Goal: Information Seeking & Learning: Learn about a topic

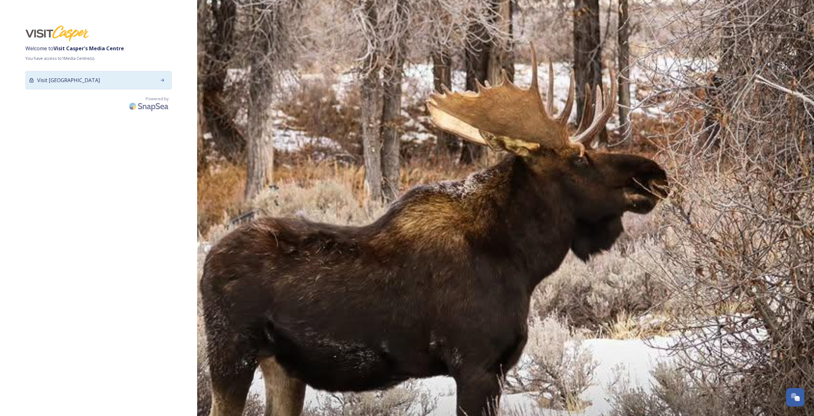
click at [88, 83] on span "Visit [GEOGRAPHIC_DATA]" at bounding box center [68, 80] width 63 height 8
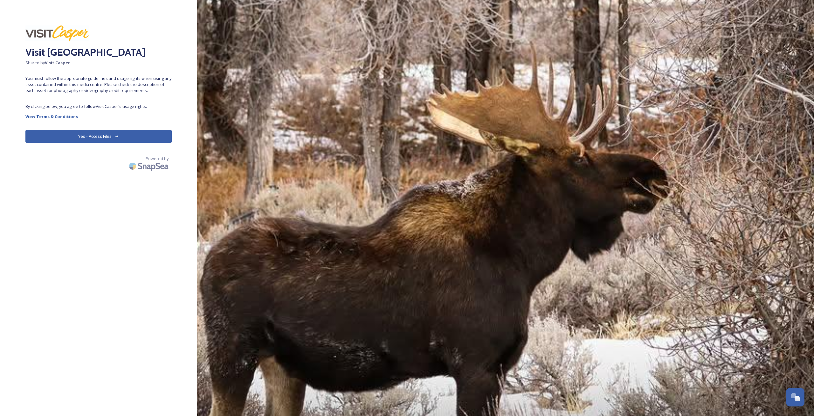
click at [103, 135] on button "Yes - Access Files" at bounding box center [98, 136] width 146 height 13
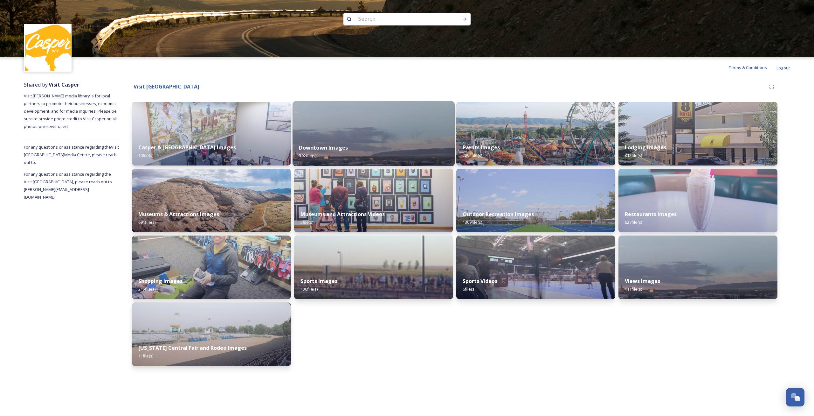
click at [346, 134] on img at bounding box center [374, 133] width 162 height 65
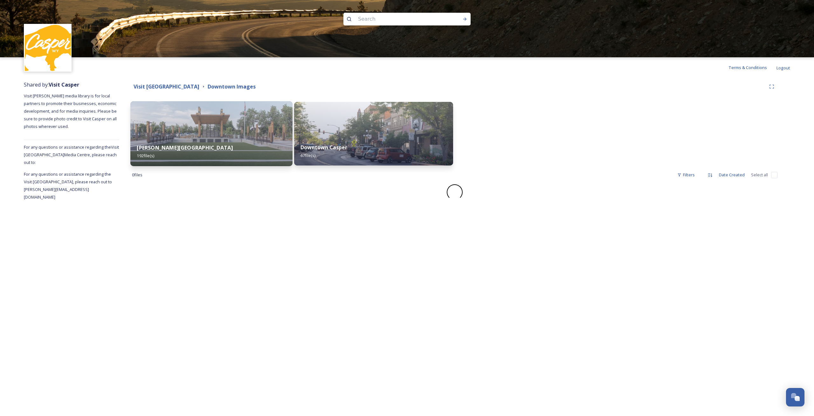
click at [211, 133] on img at bounding box center [211, 133] width 162 height 65
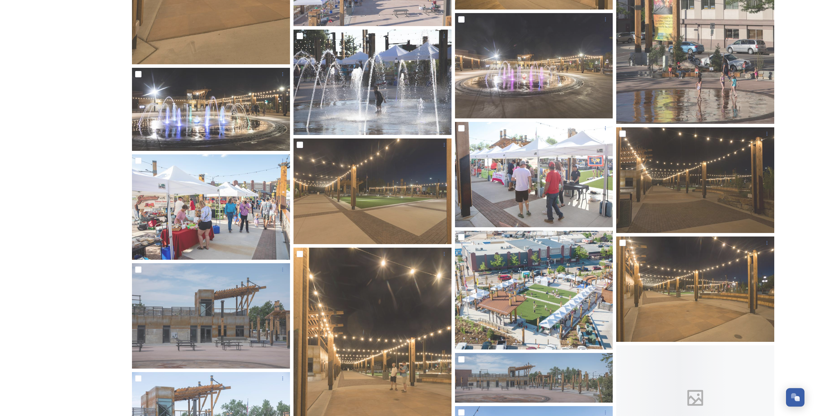
scroll to position [2497, 0]
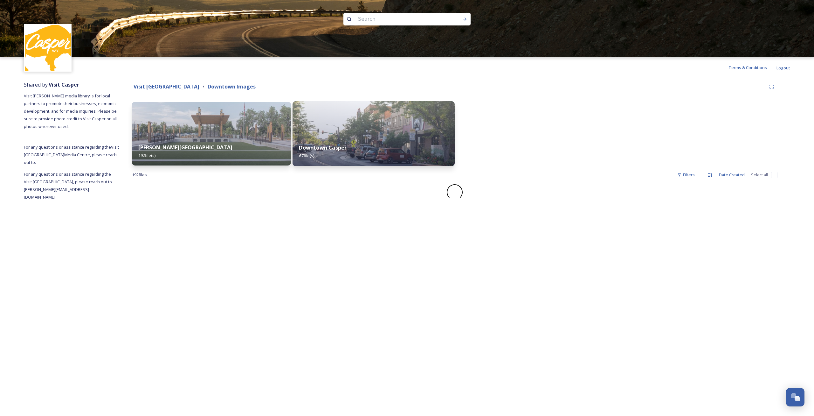
click at [353, 136] on img at bounding box center [374, 133] width 162 height 65
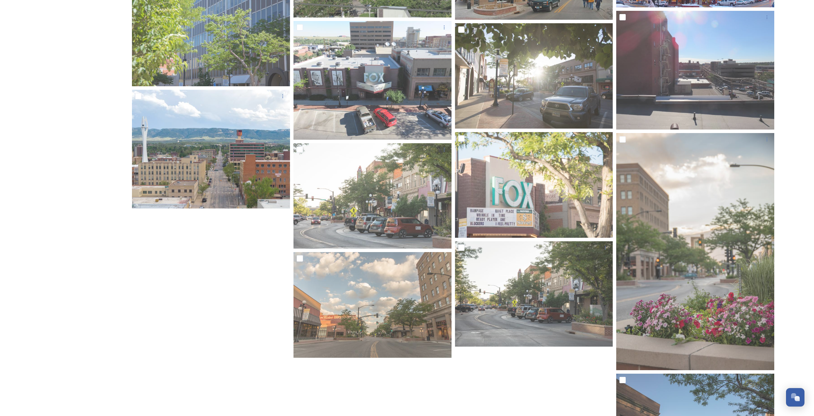
scroll to position [2069, 0]
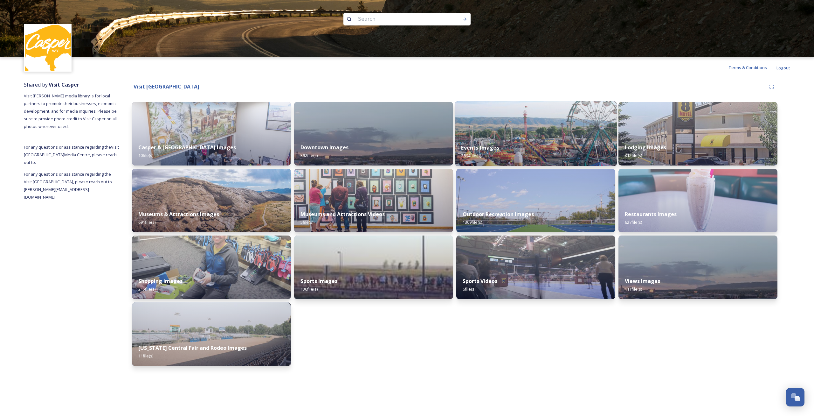
click at [532, 145] on div "Events Images 2894 file(s)" at bounding box center [536, 151] width 162 height 29
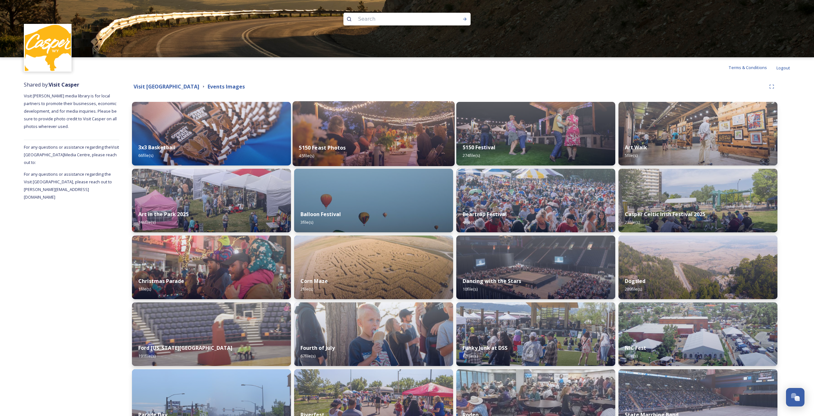
click at [400, 130] on img at bounding box center [374, 133] width 162 height 65
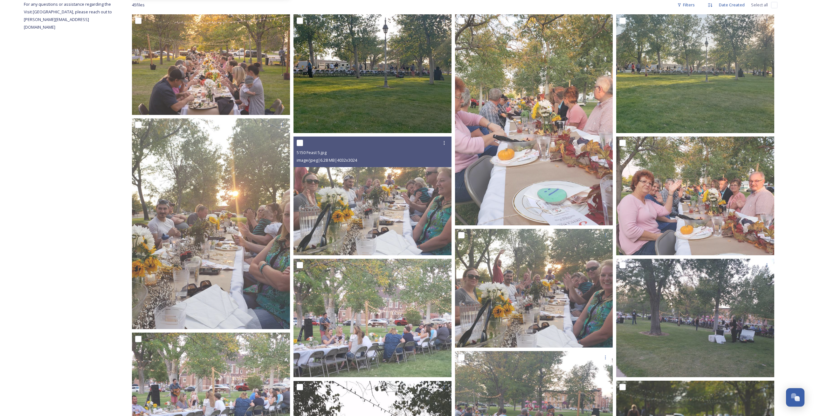
scroll to position [227, 0]
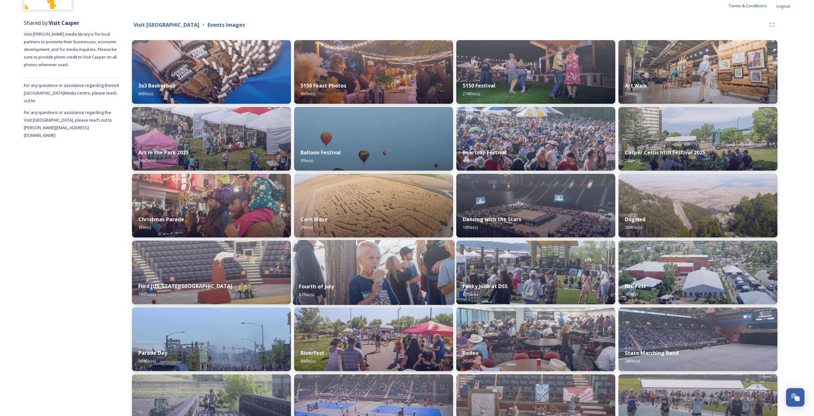
scroll to position [65, 0]
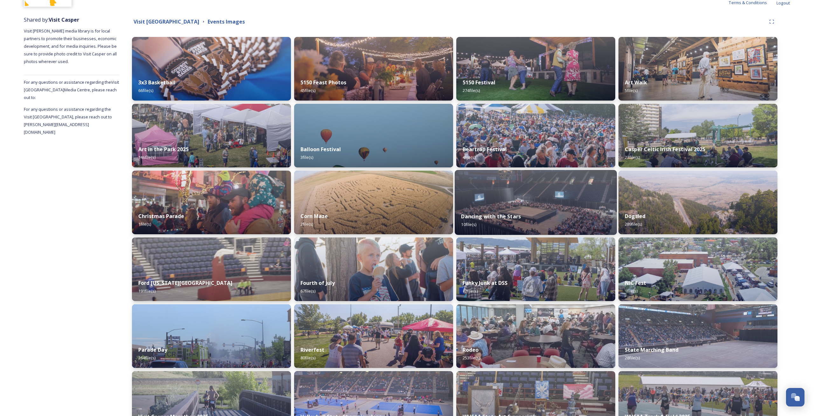
click at [535, 189] on img at bounding box center [536, 202] width 162 height 65
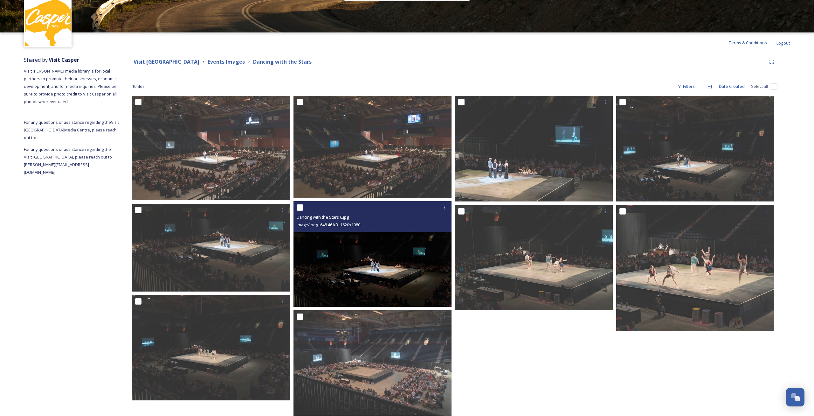
scroll to position [38, 0]
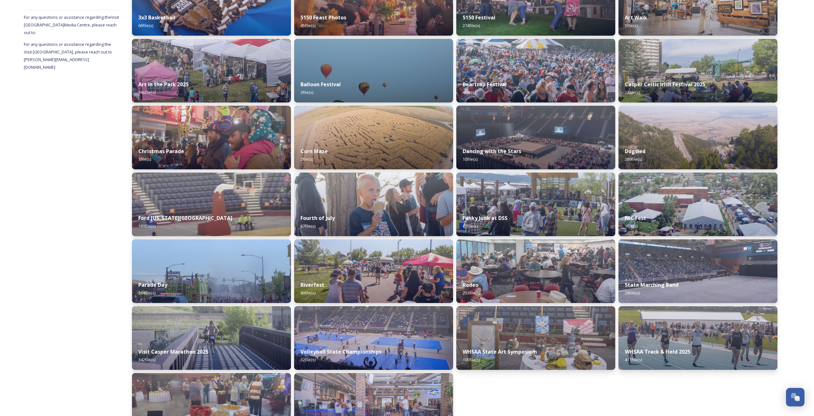
scroll to position [127, 0]
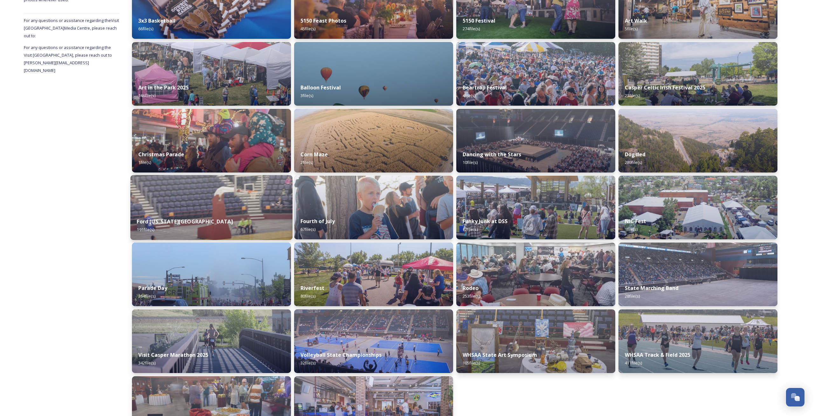
click at [200, 203] on img at bounding box center [211, 207] width 162 height 65
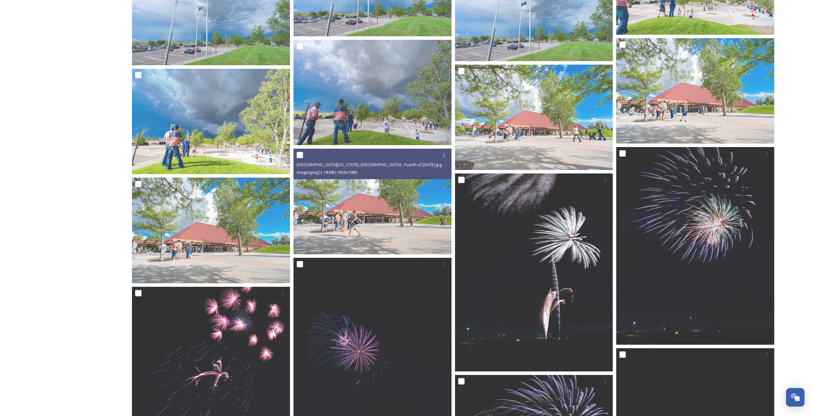
scroll to position [816, 0]
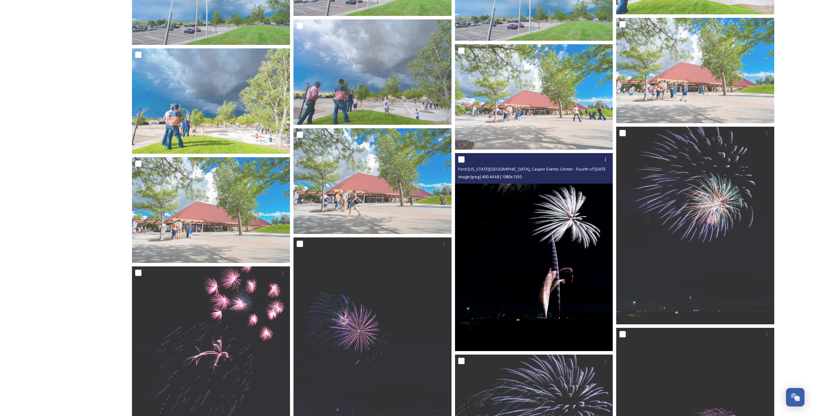
click at [555, 272] on img at bounding box center [534, 251] width 158 height 197
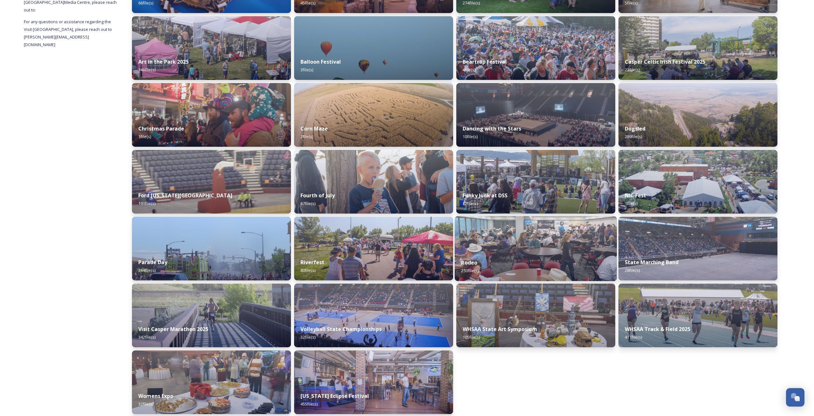
scroll to position [152, 0]
click at [709, 246] on img at bounding box center [698, 248] width 162 height 65
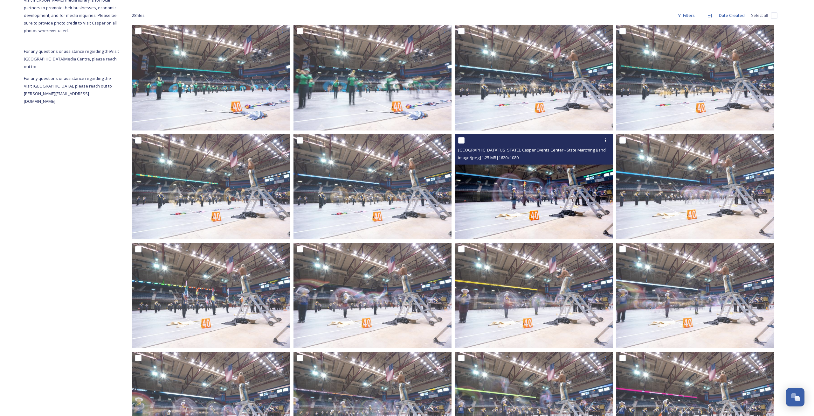
scroll to position [97, 0]
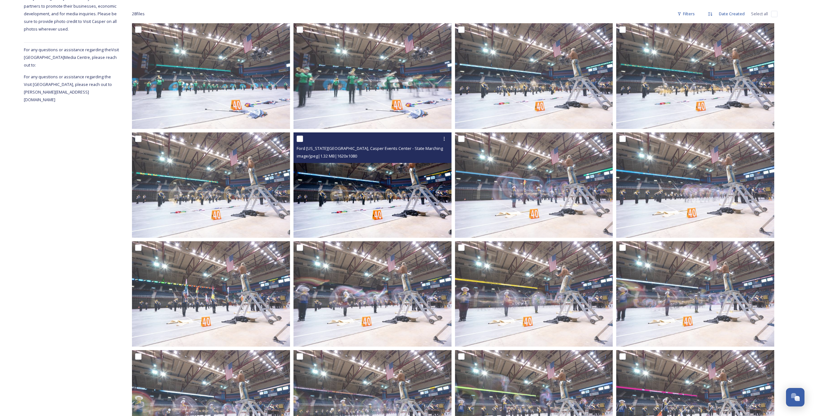
click at [375, 209] on img at bounding box center [372, 185] width 158 height 106
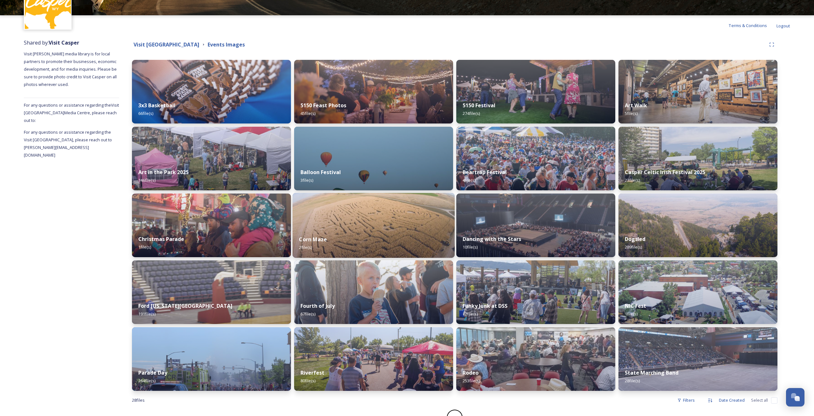
scroll to position [55, 0]
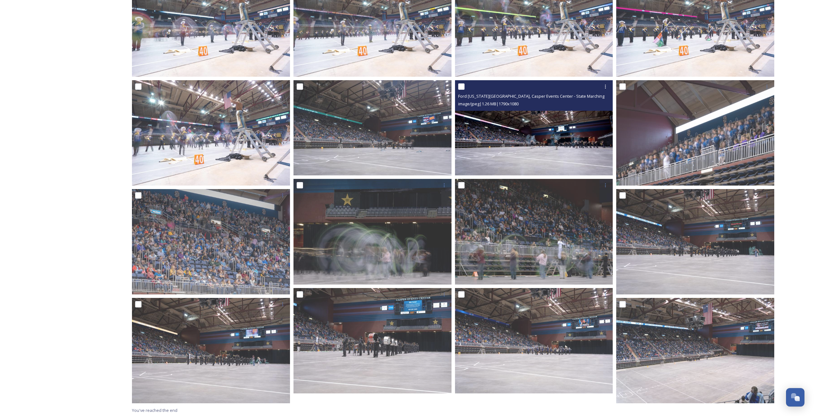
scroll to position [478, 0]
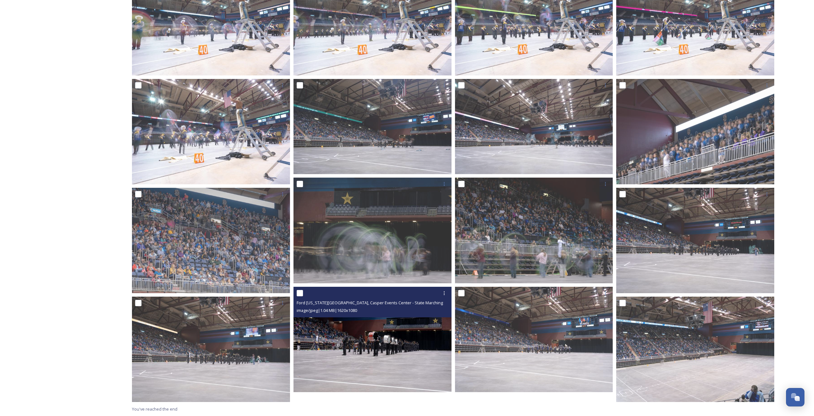
click at [360, 350] on img at bounding box center [372, 339] width 158 height 106
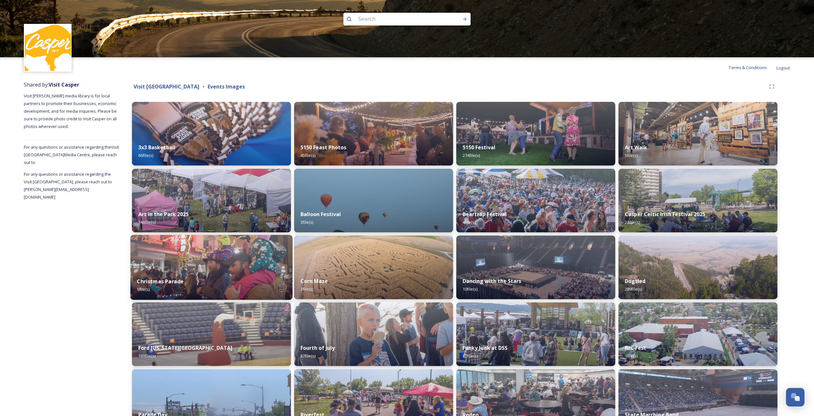
click at [218, 256] on img at bounding box center [211, 267] width 162 height 65
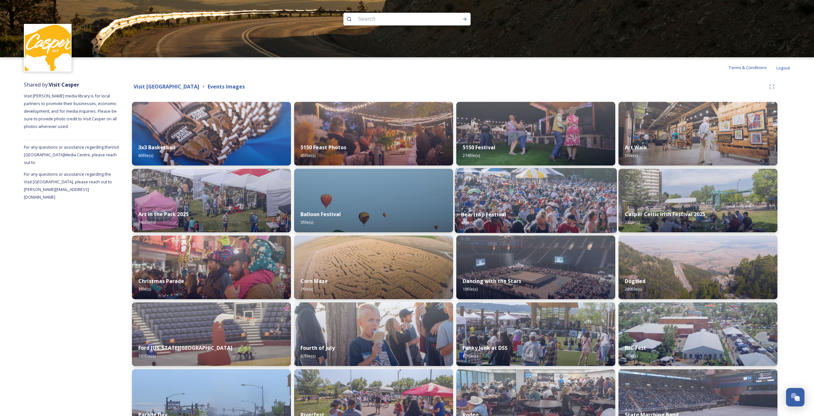
click at [545, 212] on div "Beartrap Festival 4 file(s)" at bounding box center [536, 218] width 162 height 29
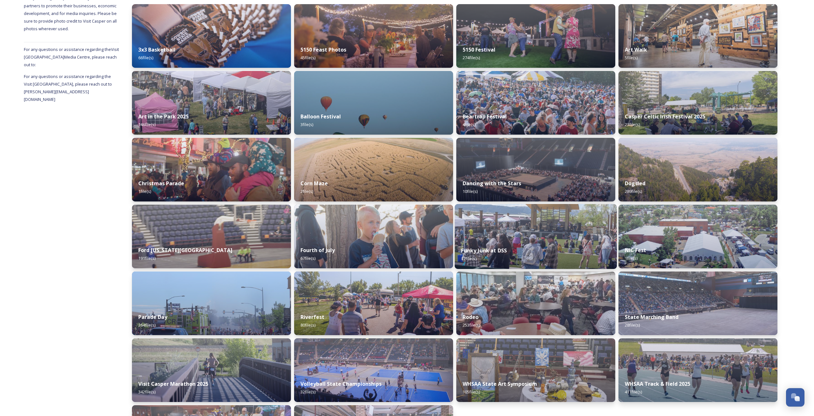
scroll to position [130, 0]
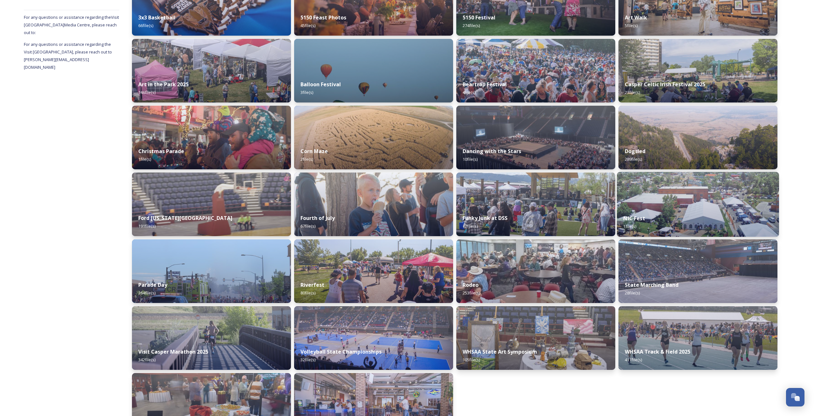
click at [695, 216] on div "NIC Fest 1 file(s)" at bounding box center [698, 222] width 162 height 29
